Goal: Task Accomplishment & Management: Manage account settings

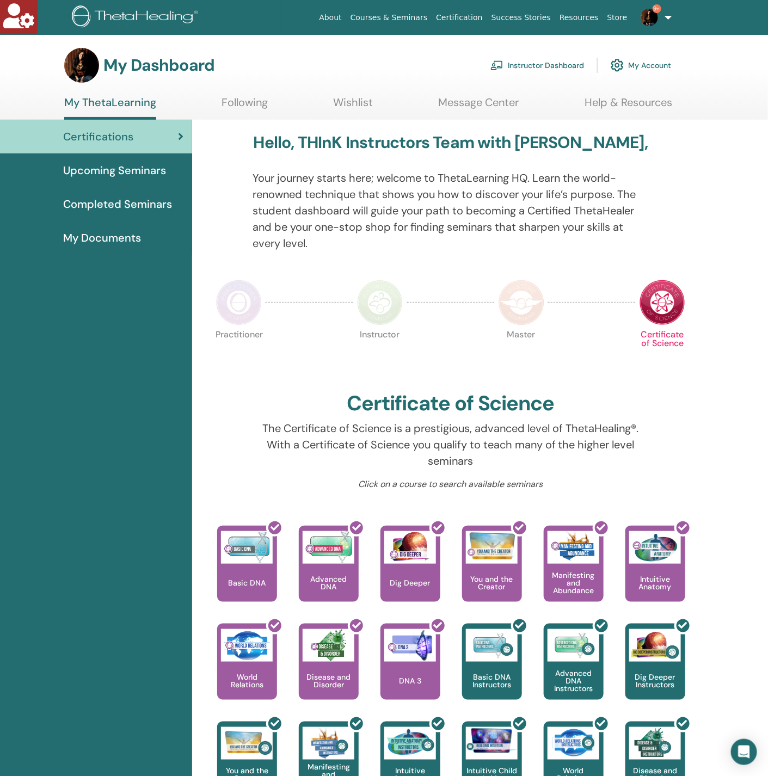
click at [515, 72] on link "Instructor Dashboard" at bounding box center [537, 65] width 94 height 24
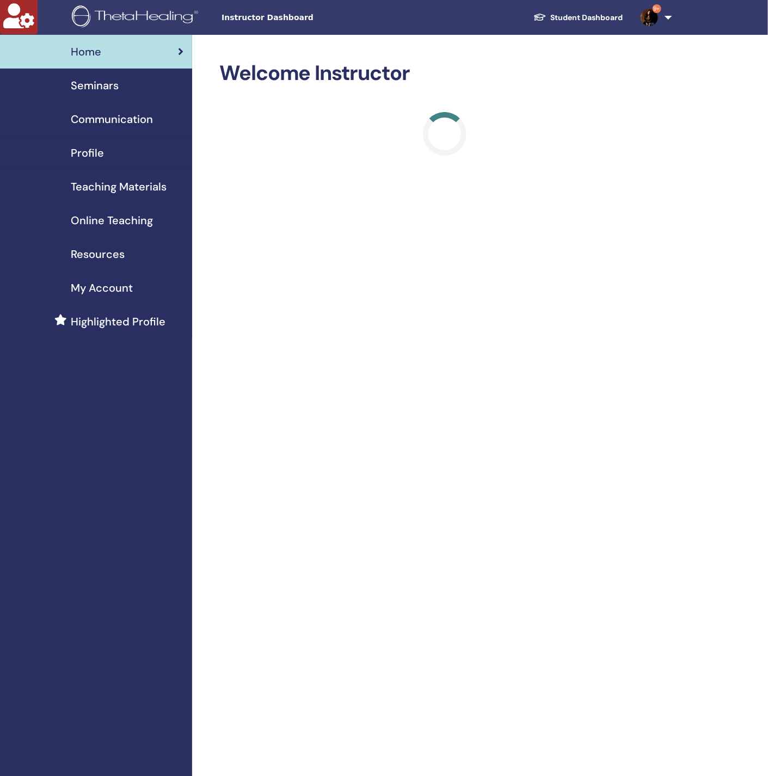
click at [131, 94] on link "Seminars" at bounding box center [96, 86] width 192 height 34
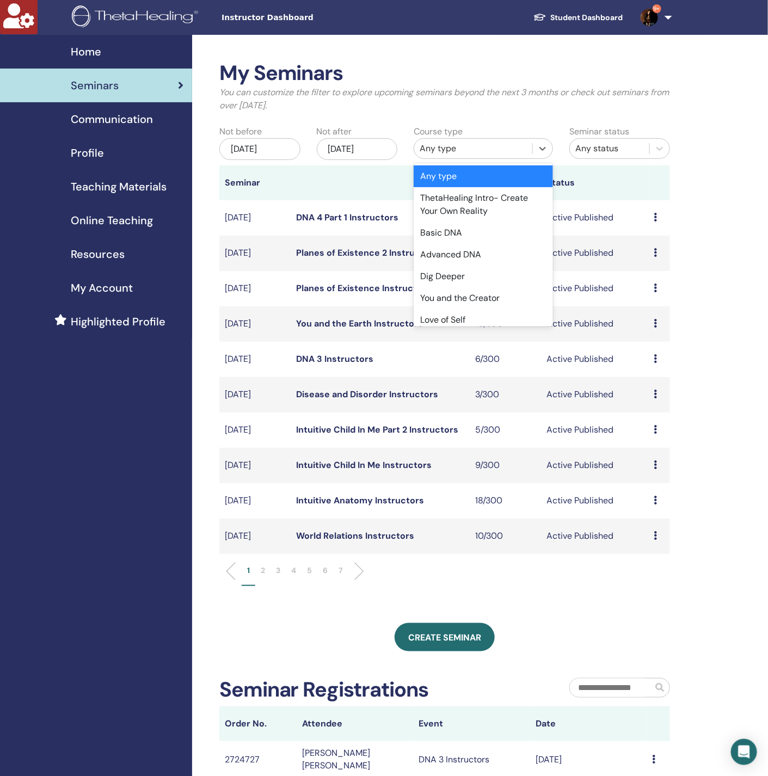
click at [440, 147] on div "Any type" at bounding box center [472, 148] width 107 height 13
click at [468, 317] on div "Love of Self" at bounding box center [482, 320] width 139 height 22
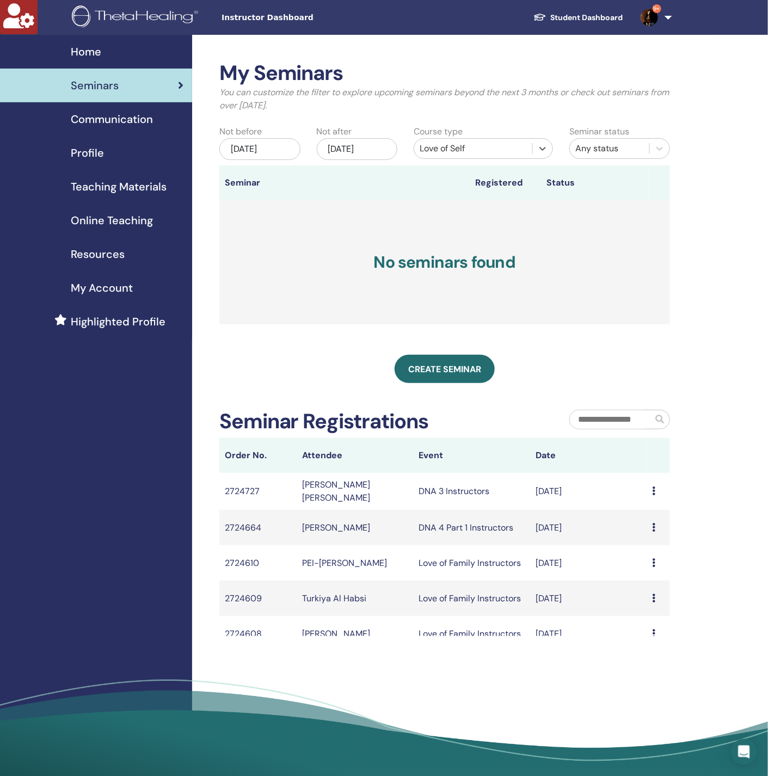
click at [292, 144] on div "[DATE]" at bounding box center [259, 149] width 81 height 22
click at [209, 176] on button "Previous Month" at bounding box center [203, 179] width 17 height 17
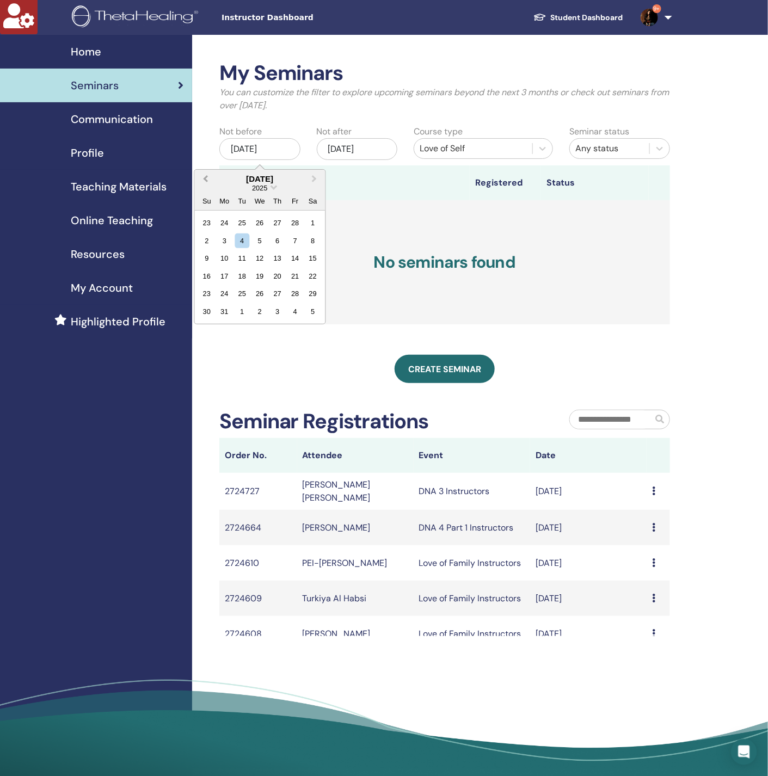
click at [209, 176] on button "Previous Month" at bounding box center [203, 179] width 17 height 17
click at [271, 186] on span "Choose Date" at bounding box center [273, 186] width 7 height 7
click at [263, 289] on div "2022" at bounding box center [259, 285] width 64 height 11
click at [276, 260] on div "15" at bounding box center [277, 258] width 15 height 15
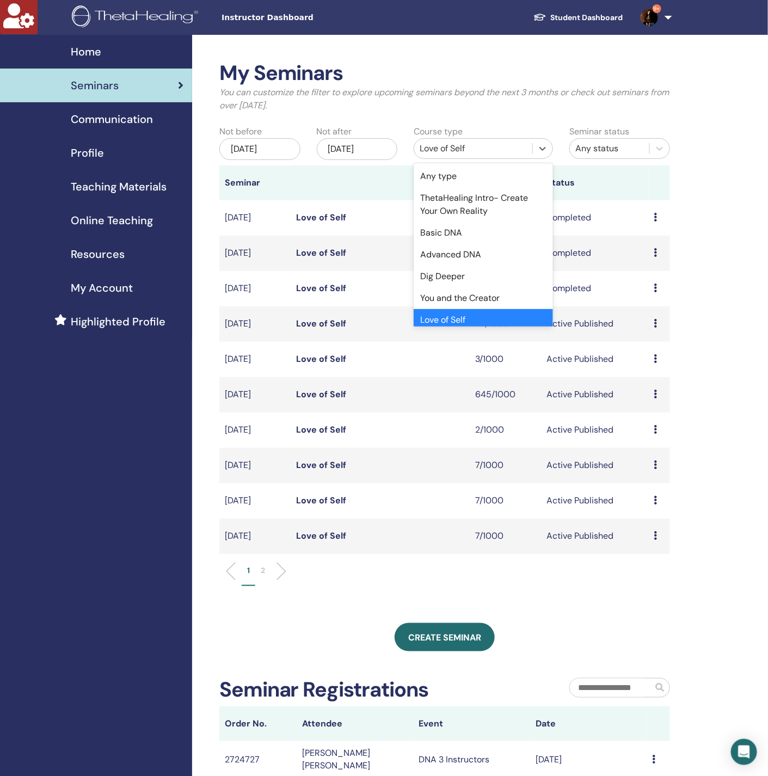
click at [441, 140] on div "Love of Self" at bounding box center [473, 148] width 118 height 17
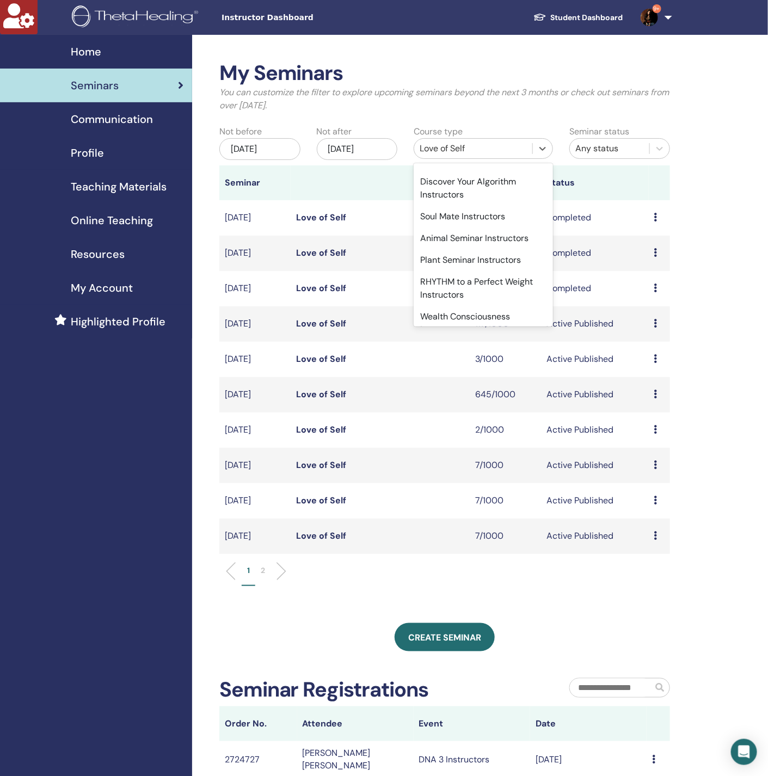
scroll to position [991, 0]
click at [457, 137] on div "Planes of Existence Instructors" at bounding box center [482, 126] width 139 height 22
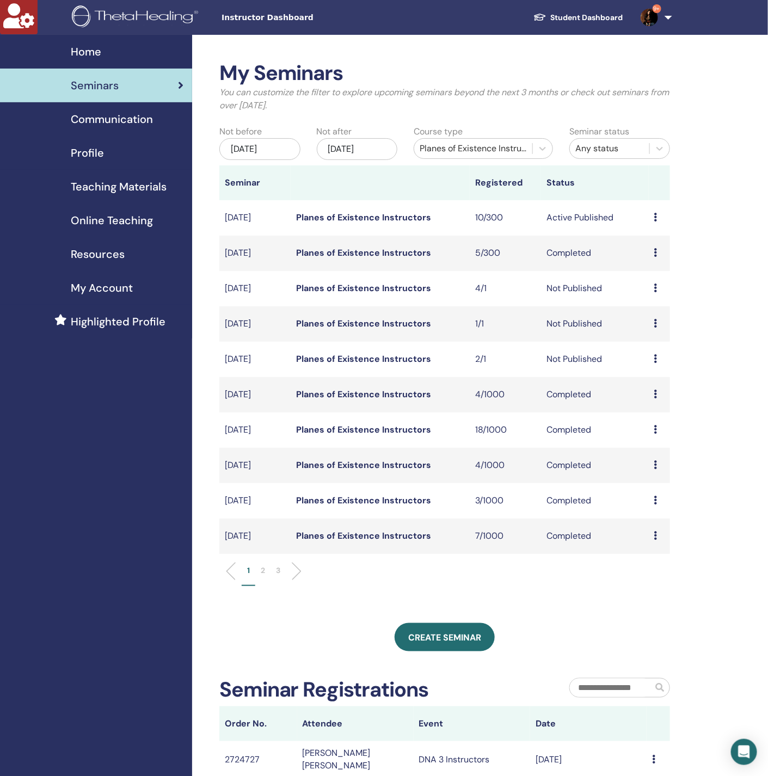
drag, startPoint x: 359, startPoint y: 503, endPoint x: 354, endPoint y: 433, distance: 70.3
click at [448, 149] on div "Planes of Existence Instructors" at bounding box center [472, 148] width 107 height 13
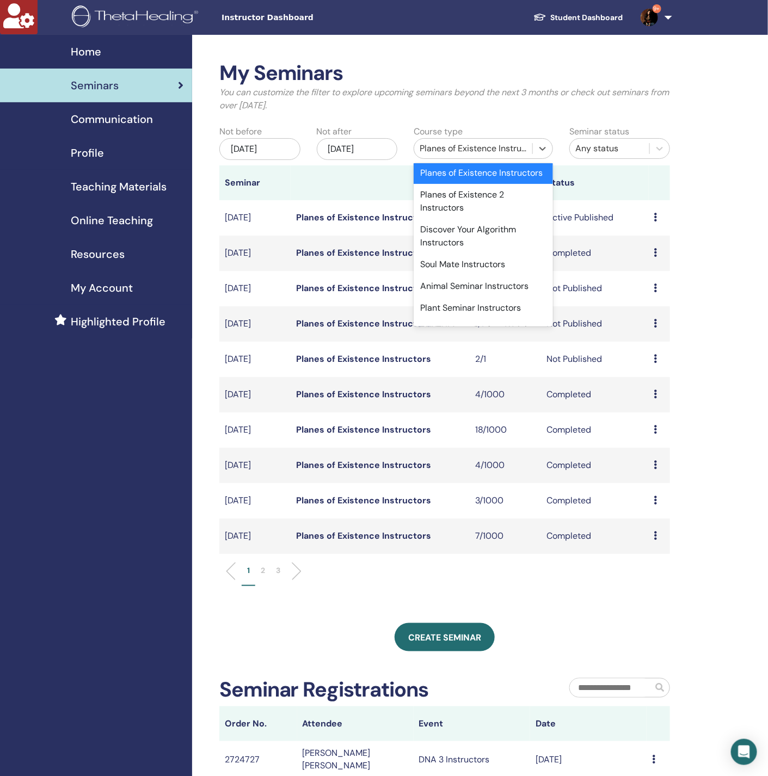
scroll to position [972, 0]
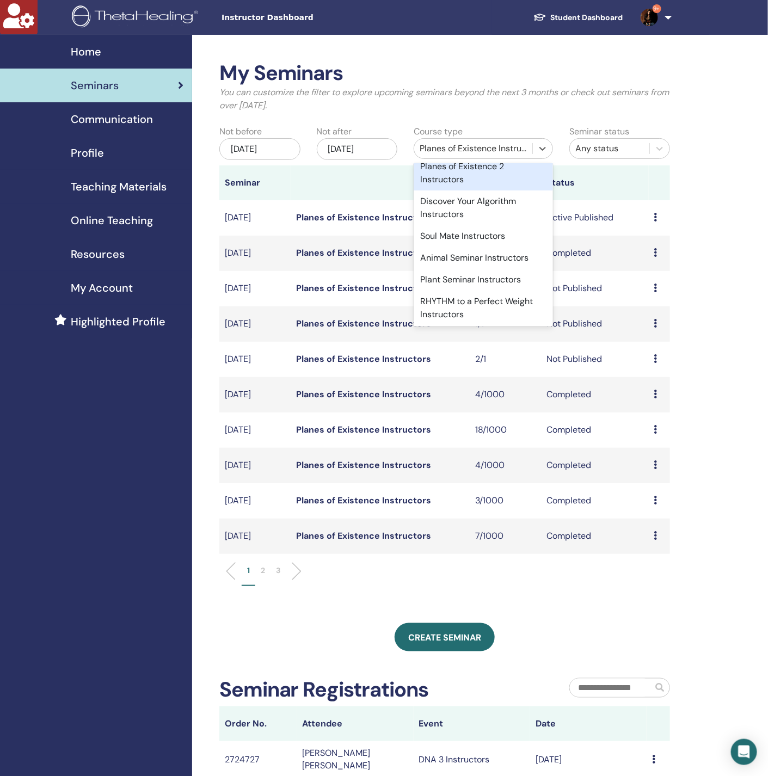
click at [438, 190] on div "Planes of Existence 2 Instructors" at bounding box center [482, 173] width 139 height 35
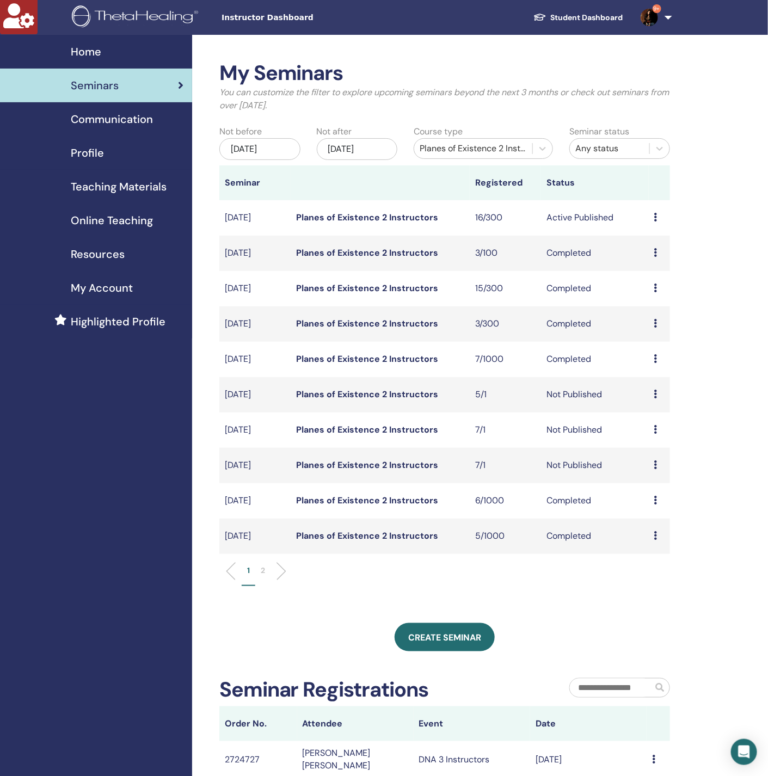
click at [456, 157] on div "Planes of Existence 2 Instructors" at bounding box center [473, 148] width 118 height 17
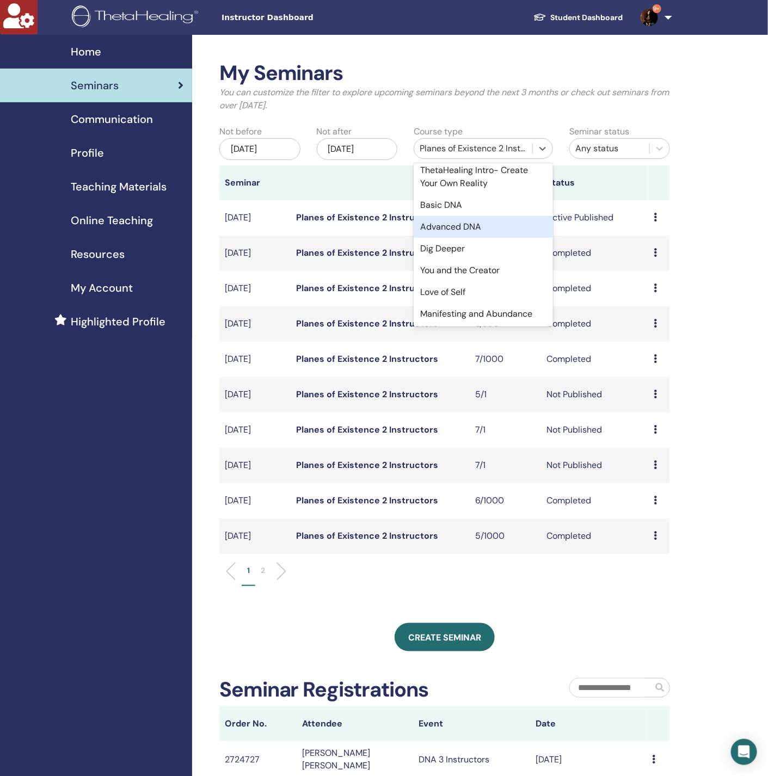
scroll to position [0, 0]
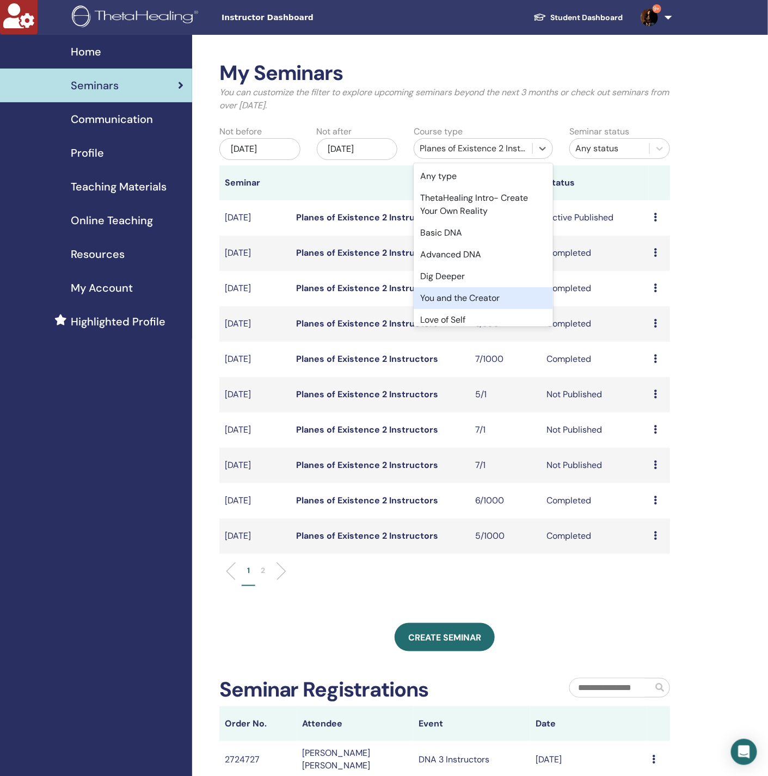
click at [467, 296] on div "You and the Creator" at bounding box center [482, 298] width 139 height 22
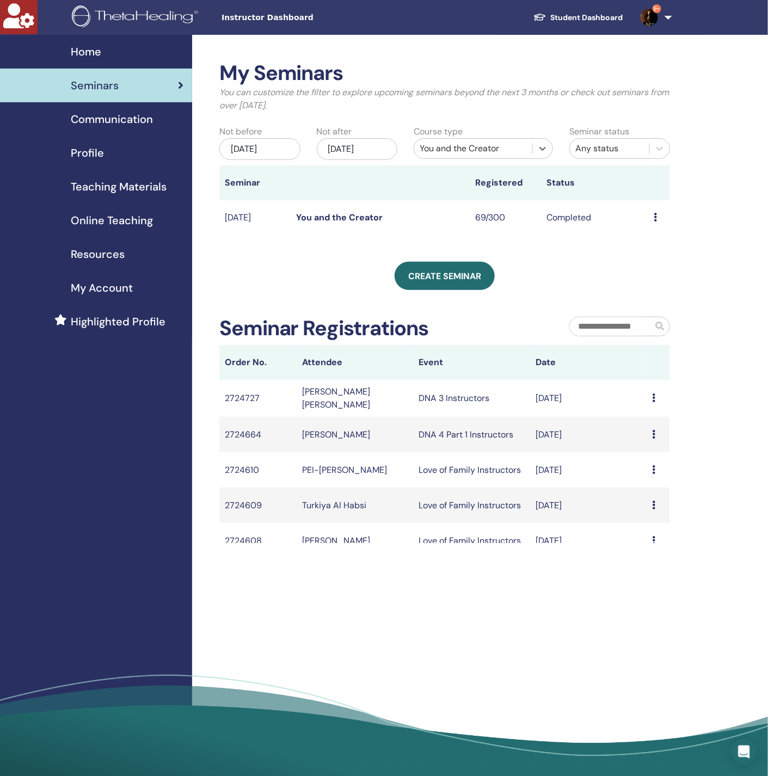
click at [348, 221] on link "You and the Creator" at bounding box center [339, 217] width 86 height 11
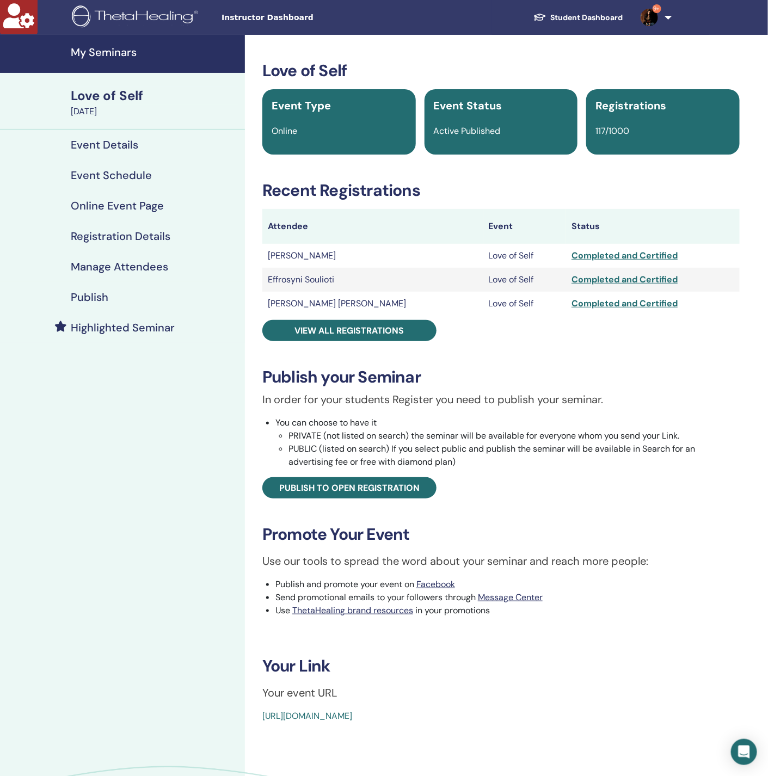
click at [122, 268] on h4 "Manage Attendees" at bounding box center [119, 266] width 97 height 13
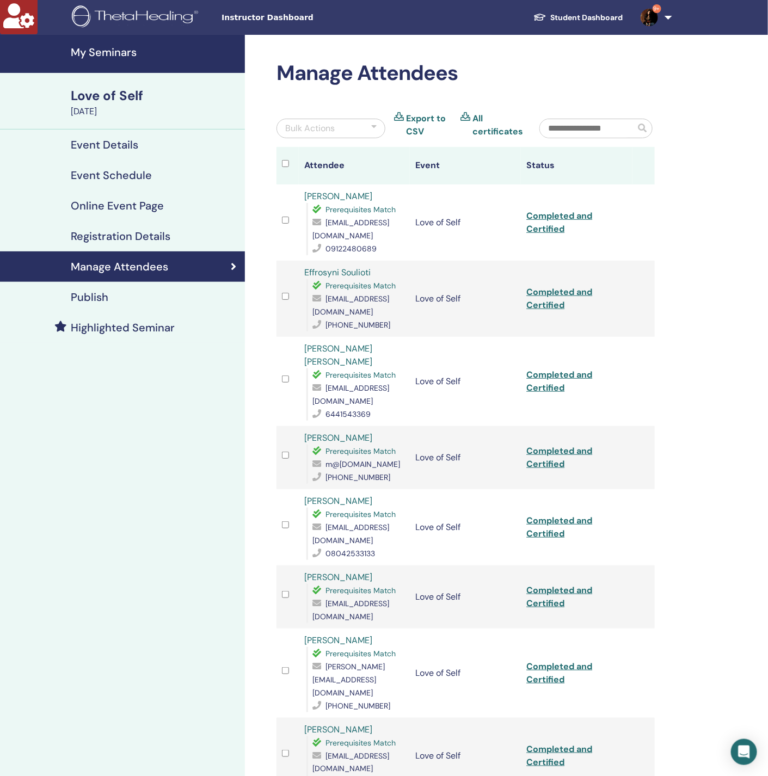
click at [609, 131] on input "text" at bounding box center [587, 128] width 95 height 18
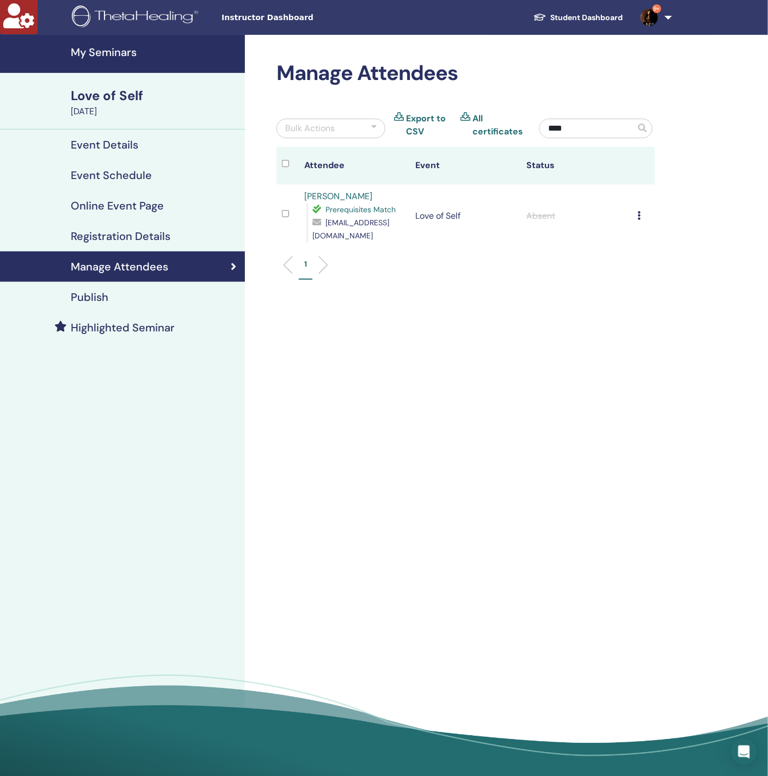
type input "****"
click at [639, 211] on icon at bounding box center [639, 215] width 3 height 9
click at [651, 301] on p "Complete and Certify" at bounding box center [657, 297] width 86 height 13
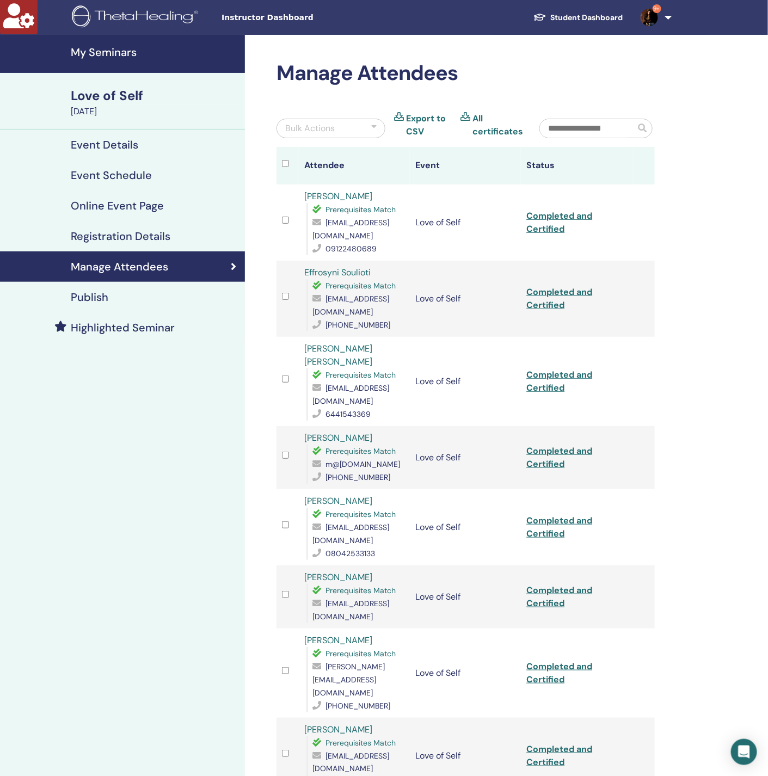
click at [579, 134] on input "text" at bounding box center [587, 128] width 95 height 18
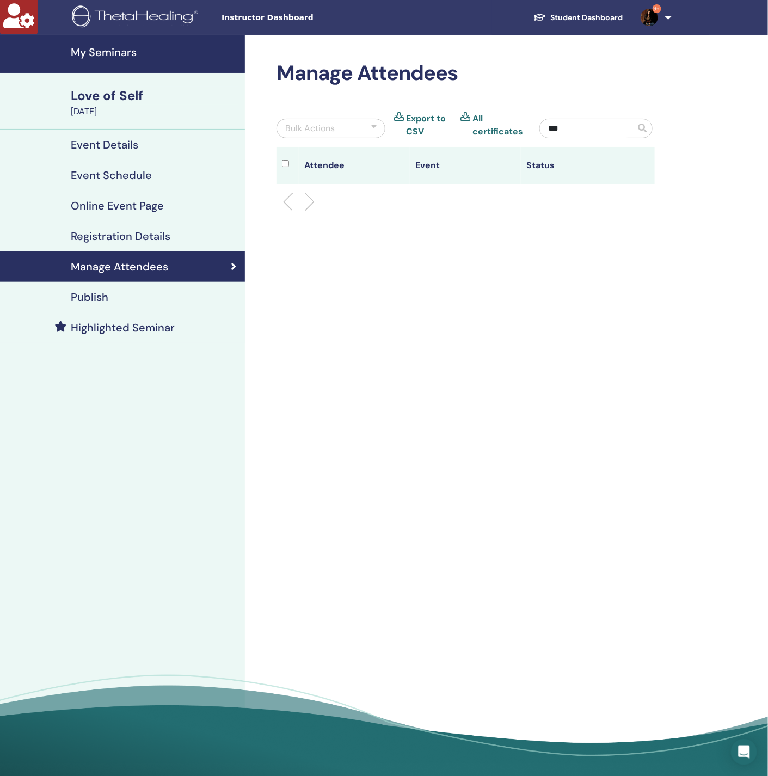
type input "***"
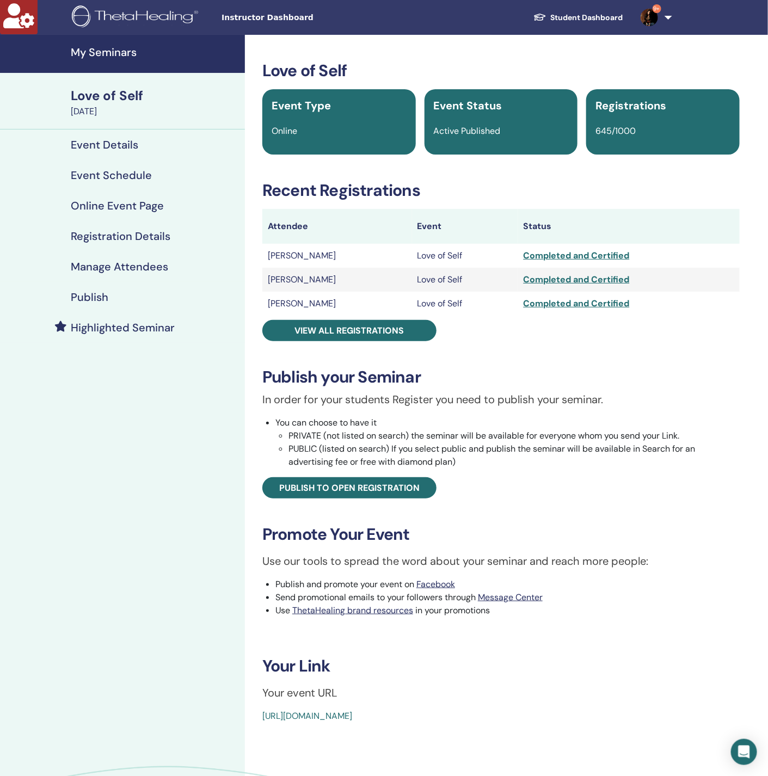
click at [152, 265] on h4 "Manage Attendees" at bounding box center [119, 266] width 97 height 13
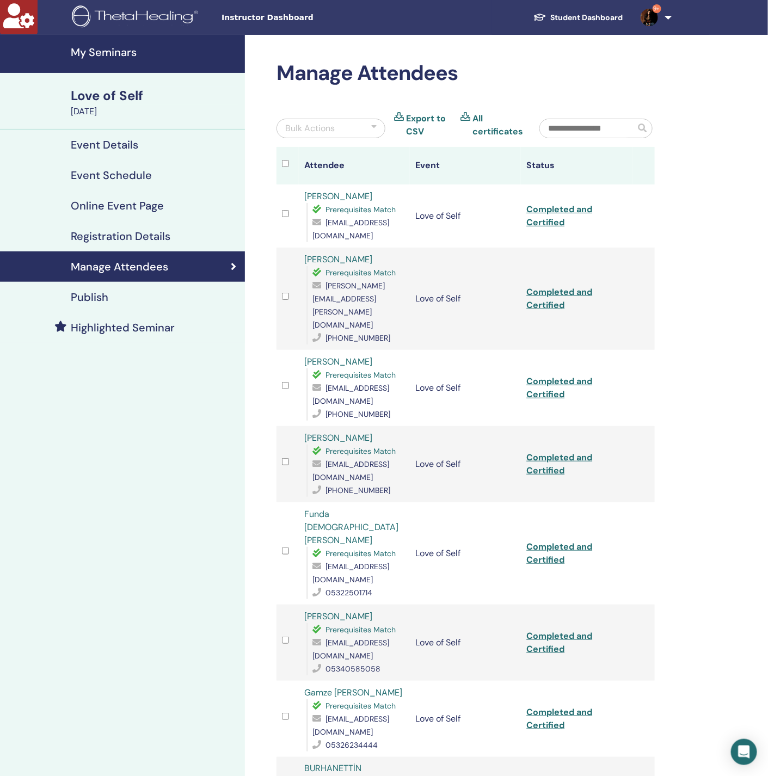
click at [594, 131] on input "text" at bounding box center [587, 128] width 95 height 18
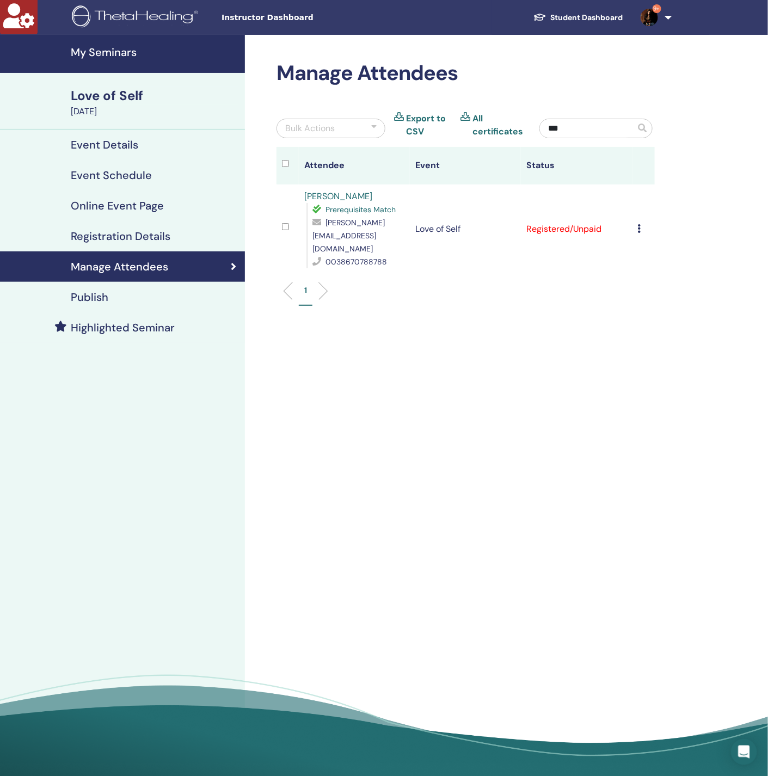
type input "***"
click at [640, 227] on icon at bounding box center [639, 228] width 3 height 9
click at [634, 323] on p "Complete and Certify" at bounding box center [658, 318] width 86 height 13
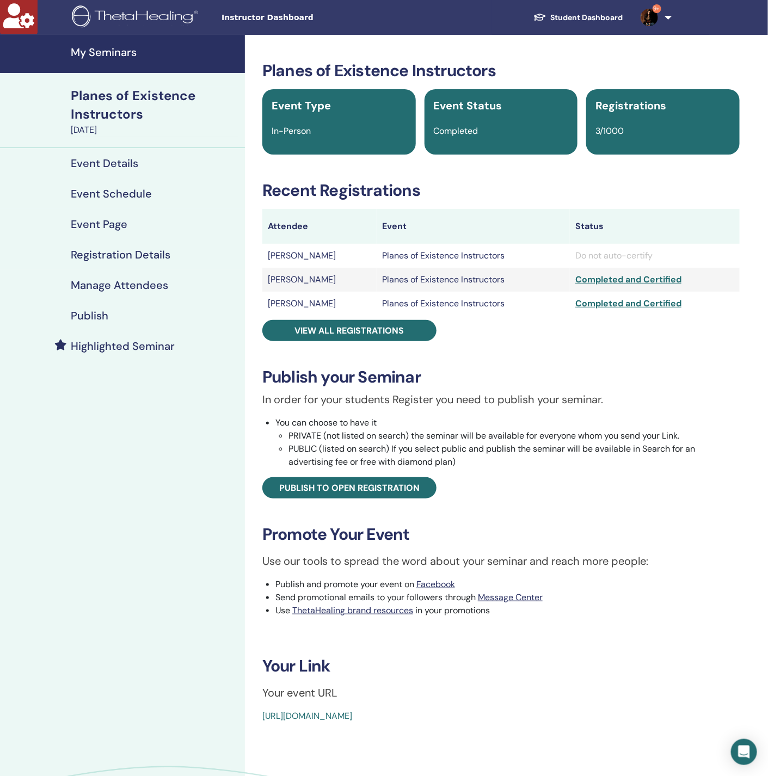
click at [171, 283] on div "Manage Attendees" at bounding box center [122, 285] width 227 height 13
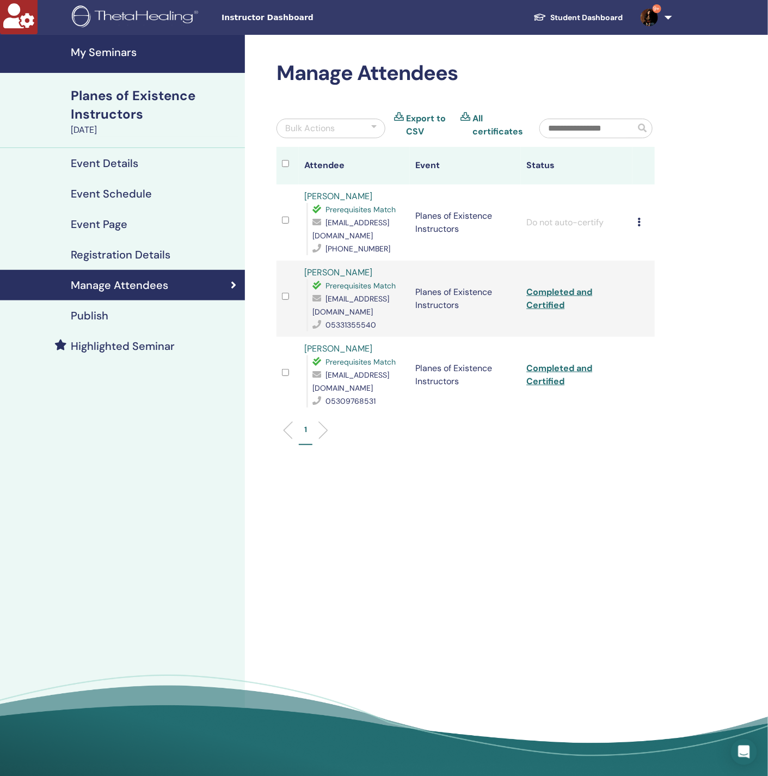
click at [636, 224] on td "Cancel Registration Do not auto-certify Mark as Paid Mark as Unpaid Mark as Abs…" at bounding box center [643, 222] width 22 height 76
click at [641, 224] on div "Cancel Registration Do not auto-certify Mark as Paid Mark as Unpaid Mark as Abs…" at bounding box center [643, 222] width 11 height 13
click at [648, 318] on p "Complete and Certify" at bounding box center [659, 314] width 86 height 13
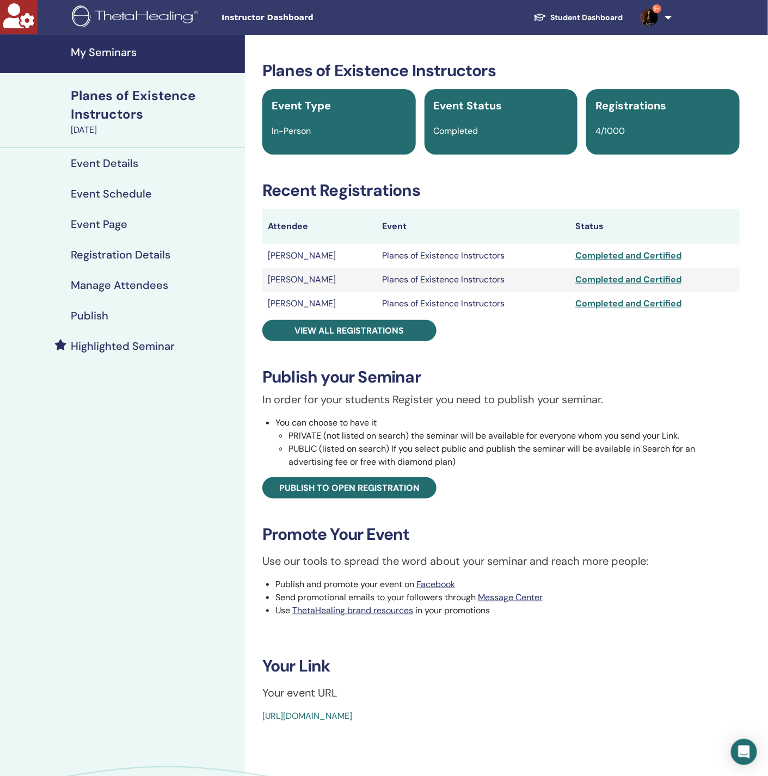
click at [136, 279] on h4 "Manage Attendees" at bounding box center [119, 285] width 97 height 13
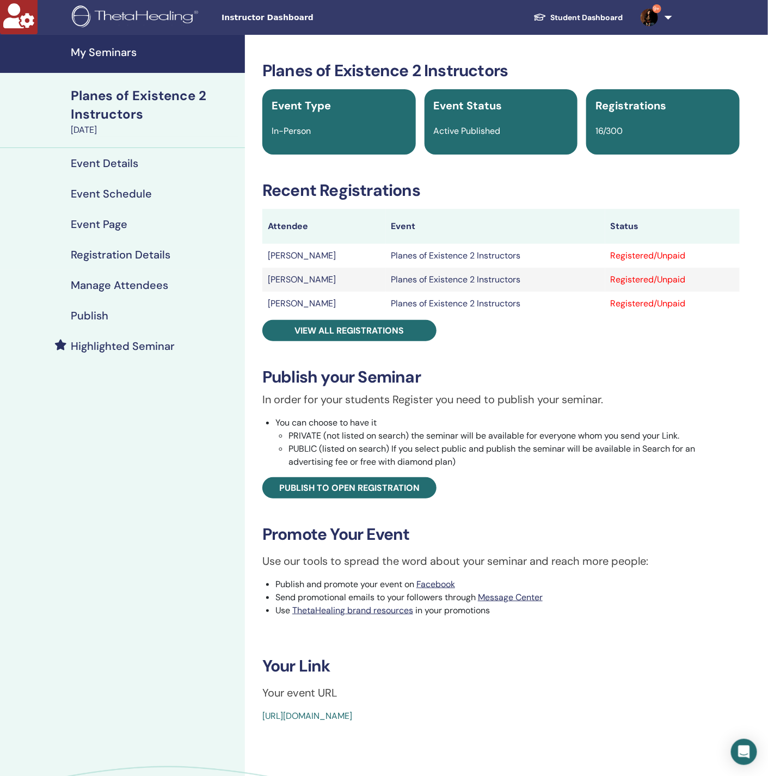
click at [137, 281] on h4 "Manage Attendees" at bounding box center [119, 285] width 97 height 13
click at [145, 289] on h4 "Manage Attendees" at bounding box center [119, 285] width 97 height 13
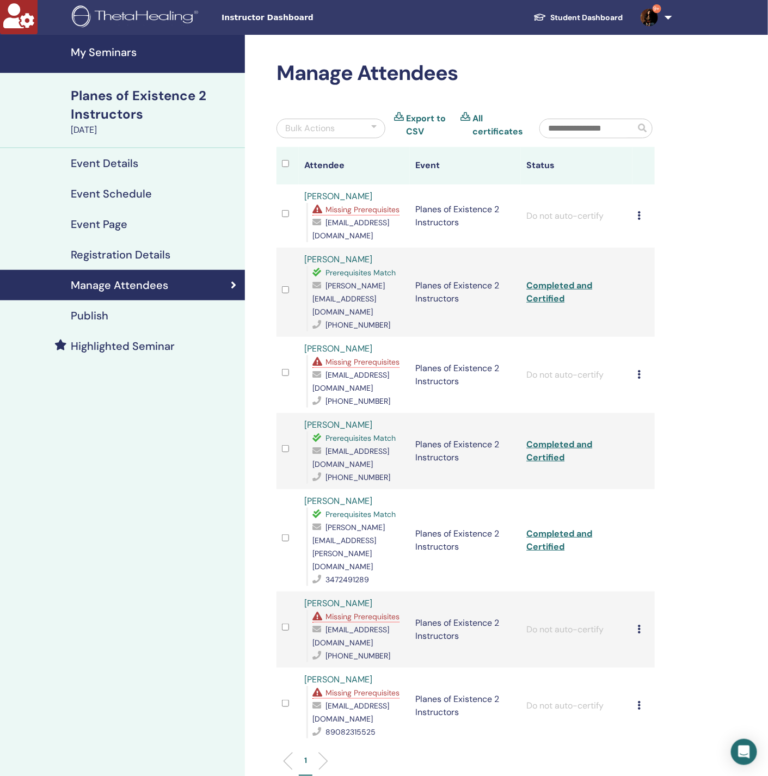
click at [366, 610] on div "Missing Prerequisites" at bounding box center [358, 616] width 92 height 13
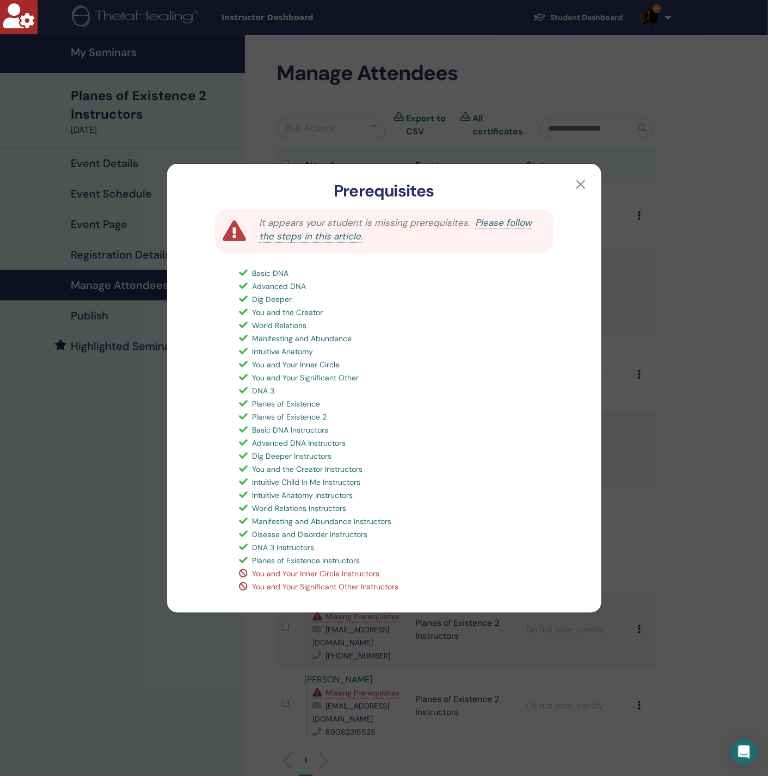
click at [95, 596] on div "Prerequisites It appears your student is missing prerequisites. Please follow t…" at bounding box center [384, 388] width 768 height 776
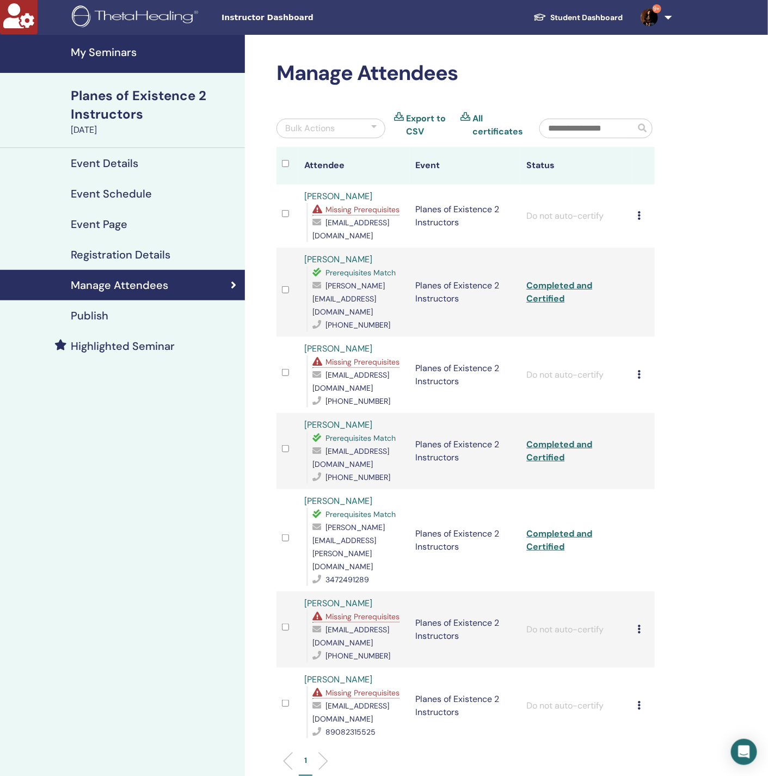
click at [339, 688] on span "Missing Prerequisites" at bounding box center [362, 693] width 74 height 10
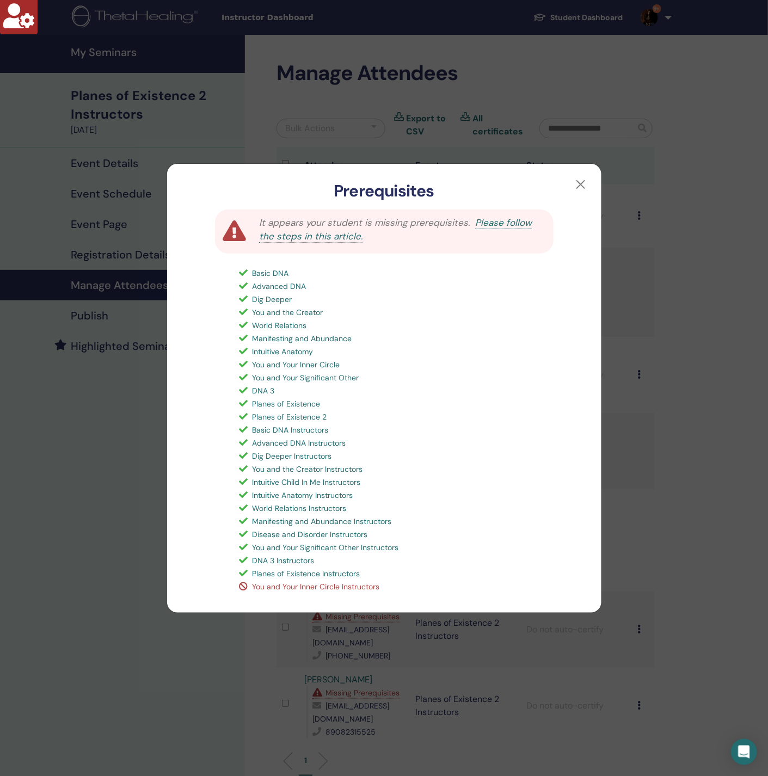
click at [127, 615] on div "Prerequisites It appears your student is missing prerequisites. Please follow t…" at bounding box center [384, 388] width 768 height 776
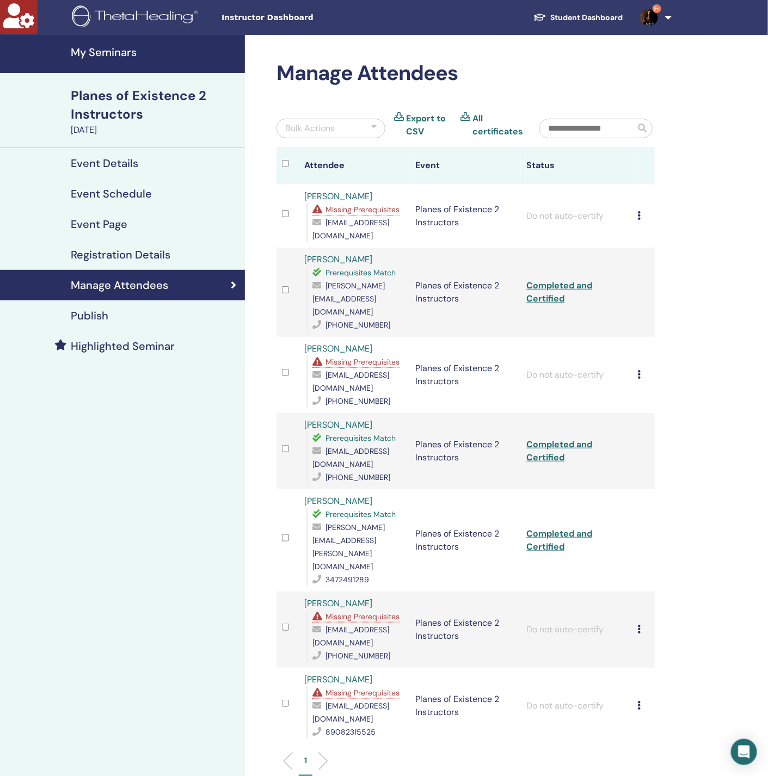
click at [364, 211] on span "Missing Prerequisites" at bounding box center [362, 210] width 74 height 10
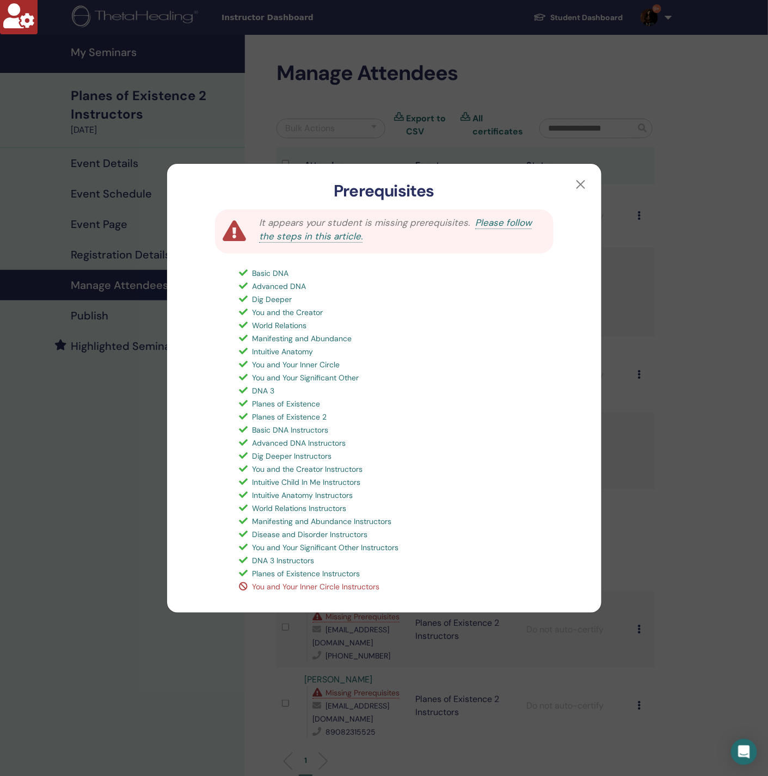
click at [113, 568] on div "Prerequisites It appears your student is missing prerequisites. Please follow t…" at bounding box center [384, 388] width 768 height 776
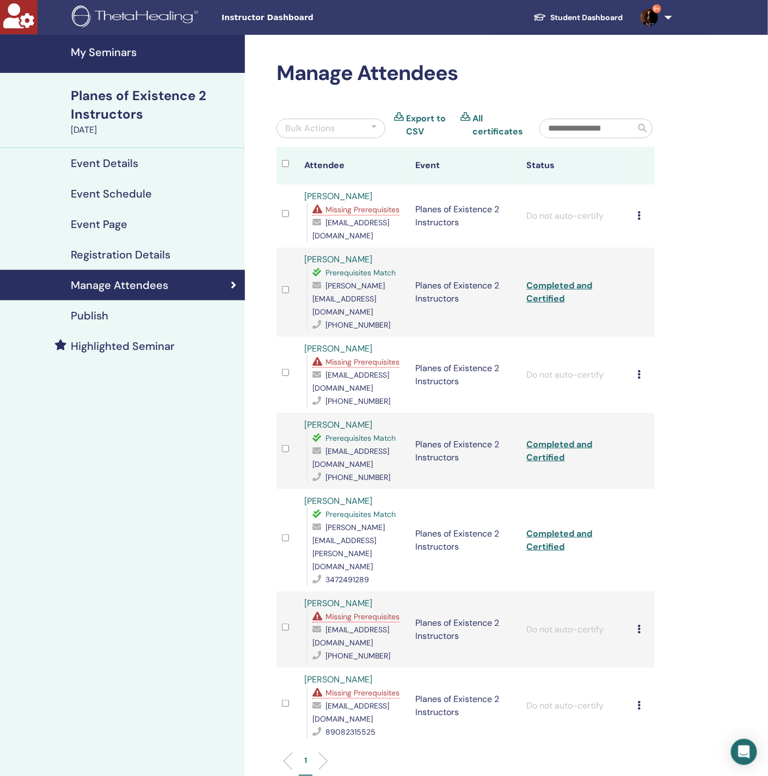
click at [356, 357] on span "Missing Prerequisites" at bounding box center [362, 362] width 74 height 10
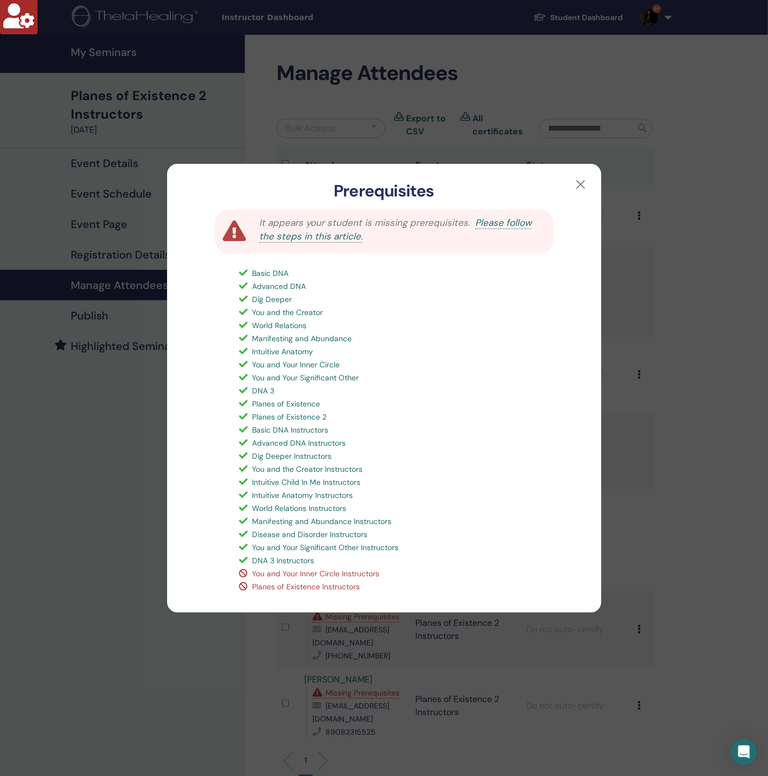
click at [109, 555] on div "Prerequisites It appears your student is missing prerequisites. Please follow t…" at bounding box center [384, 388] width 768 height 776
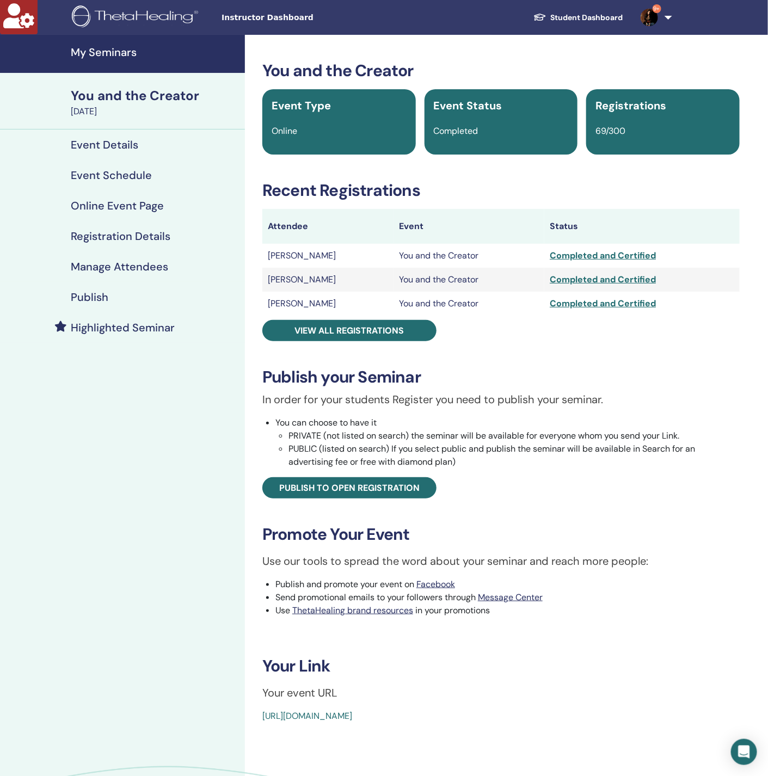
click at [122, 270] on h4 "Manage Attendees" at bounding box center [119, 266] width 97 height 13
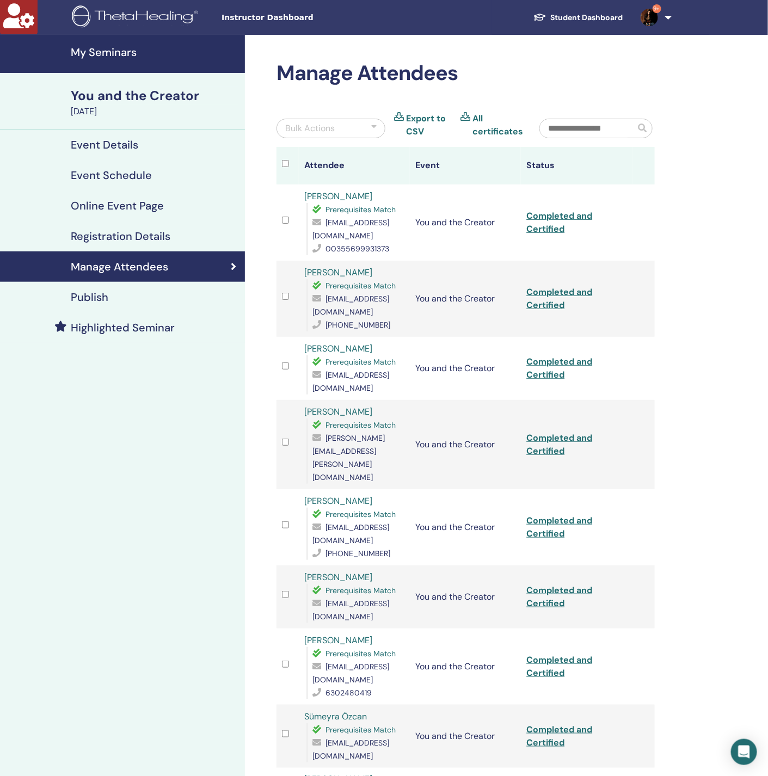
click at [608, 119] on input "text" at bounding box center [587, 128] width 95 height 18
paste input "**********"
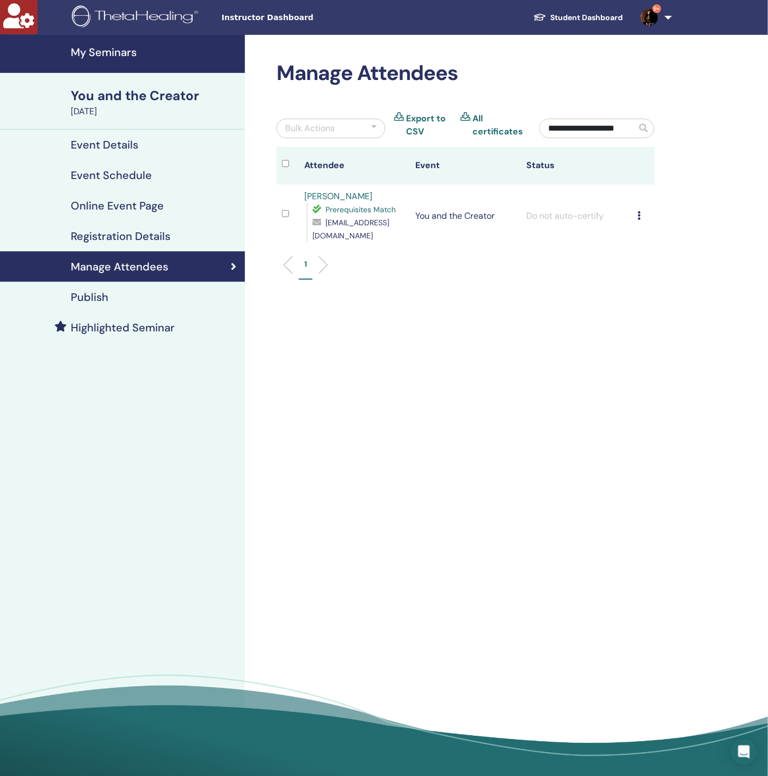
type input "**********"
click at [644, 216] on div "Cancel Registration Do not auto-certify Mark as Paid Mark as Unpaid Mark as Abs…" at bounding box center [643, 215] width 11 height 13
click at [652, 311] on p "Complete and Certify" at bounding box center [662, 307] width 86 height 13
